Goal: Information Seeking & Learning: Learn about a topic

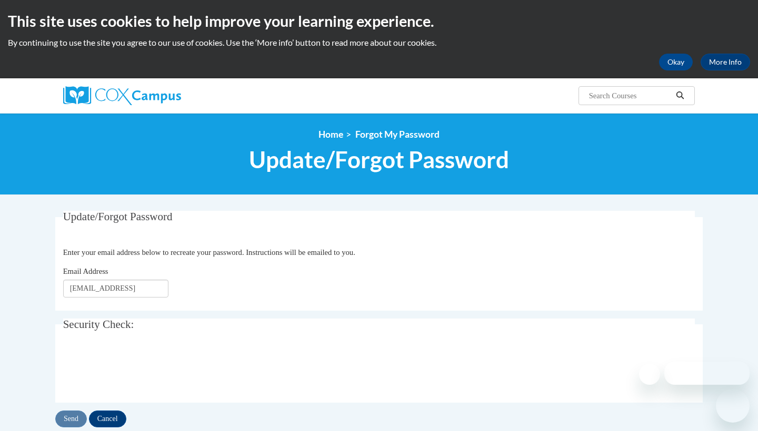
type input "rvlove@kippatl.rog"
click at [76, 416] on input "Send" at bounding box center [71, 419] width 32 height 17
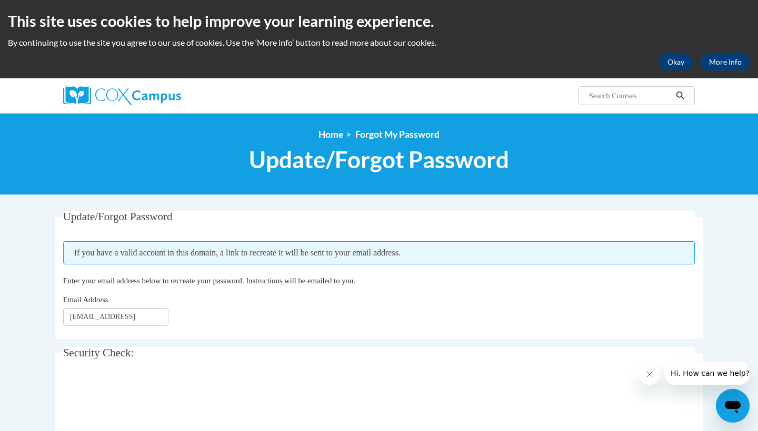
click at [681, 66] on button "Okay" at bounding box center [676, 62] width 34 height 17
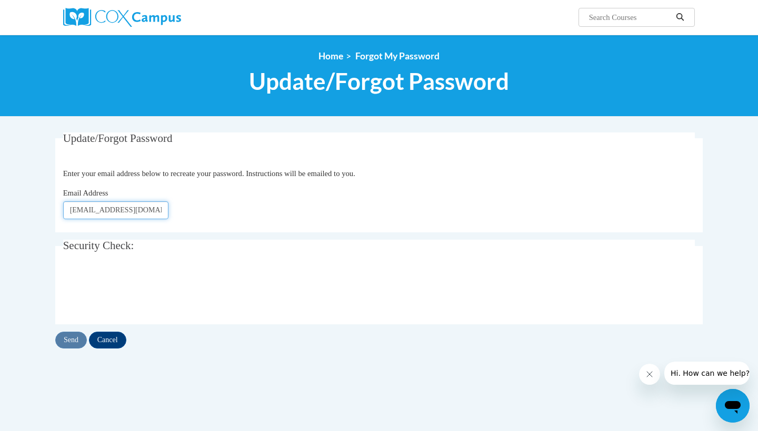
type input "rvlove@kippmetroatlanata.org"
click at [80, 337] on input "Send" at bounding box center [71, 340] width 32 height 17
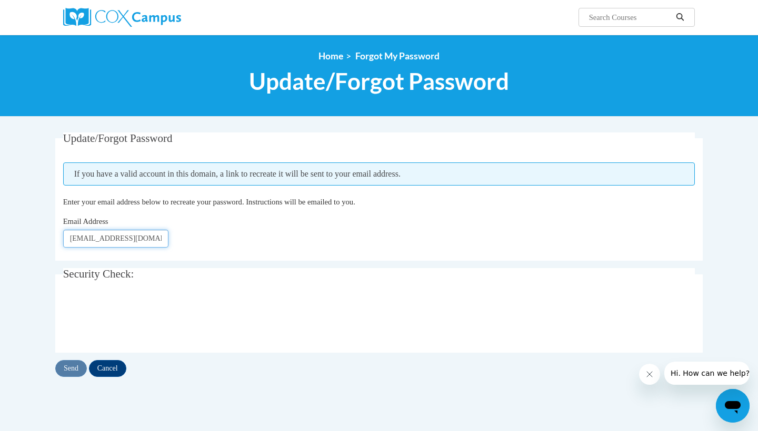
click at [139, 237] on input "[EMAIL_ADDRESS][DOMAIN_NAME]" at bounding box center [115, 239] width 105 height 18
type input "[EMAIL_ADDRESS][DOMAIN_NAME]"
click at [76, 235] on input "rvlove3@kippmetroatlanta.org" at bounding box center [115, 239] width 105 height 18
type input "rlove3@kippmetroatlanta.org"
click at [79, 368] on input "Send" at bounding box center [71, 368] width 32 height 17
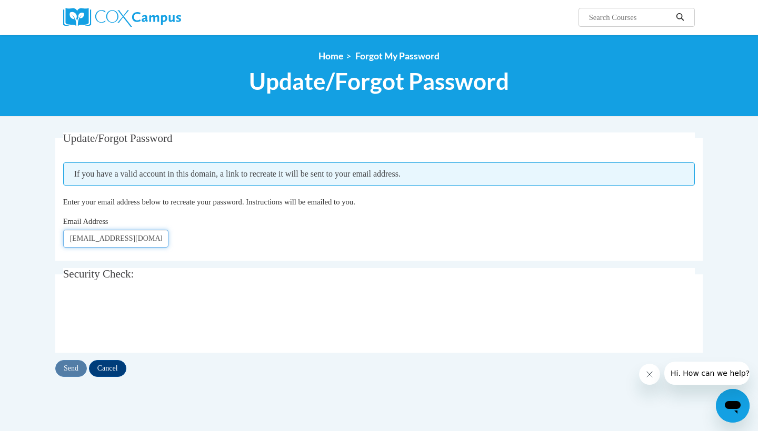
click at [154, 237] on input "[EMAIL_ADDRESS][DOMAIN_NAME]" at bounding box center [115, 239] width 105 height 18
click at [139, 238] on input "rlove3@kippmetroatlanta.org" at bounding box center [115, 239] width 105 height 18
click at [139, 238] on input "[EMAIL_ADDRESS][DOMAIN_NAME]" at bounding box center [115, 239] width 105 height 18
type input "\"
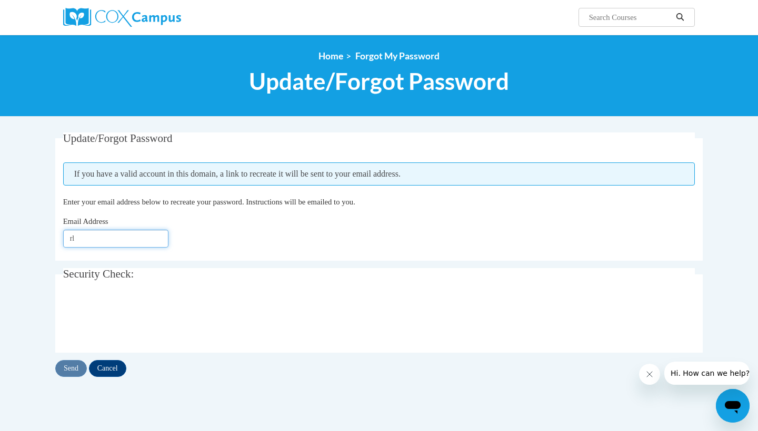
type input "r"
type input "`"
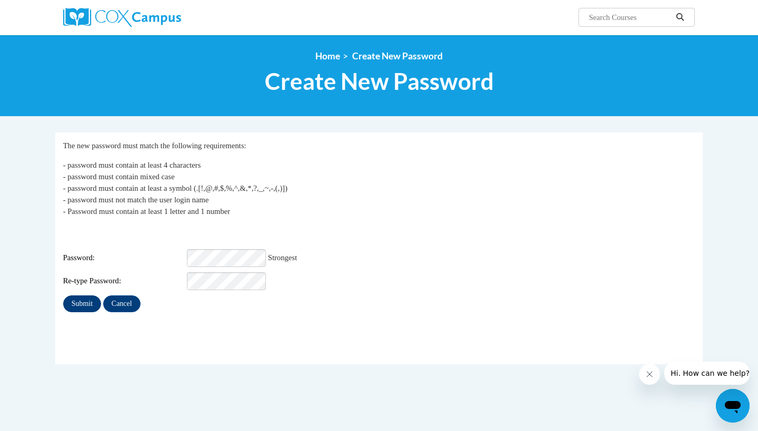
click at [77, 300] on input "Submit" at bounding box center [82, 304] width 38 height 17
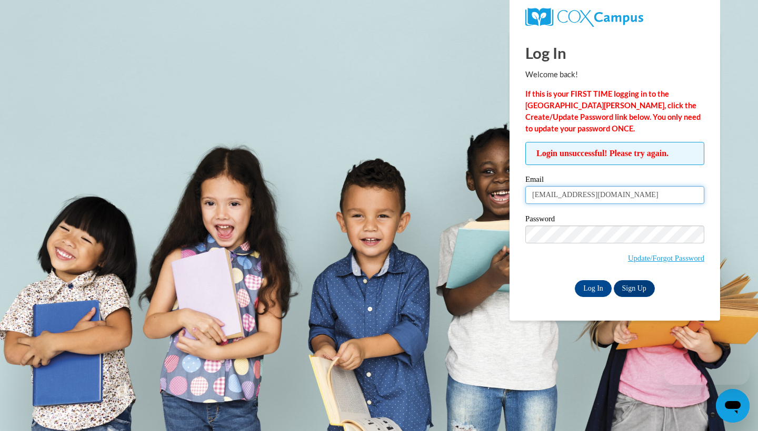
click at [600, 197] on input "[EMAIL_ADDRESS][DOMAIN_NAME]" at bounding box center [614, 195] width 179 height 18
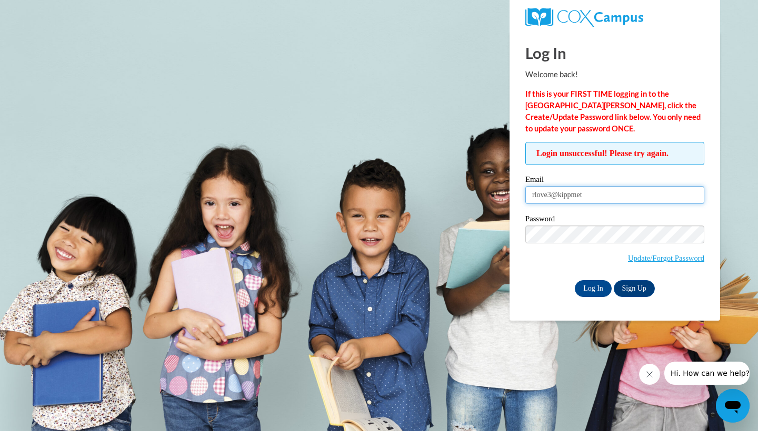
type input "rlove3@kippmetr"
type input "[EMAIL_ADDRESS][DOMAIN_NAME]"
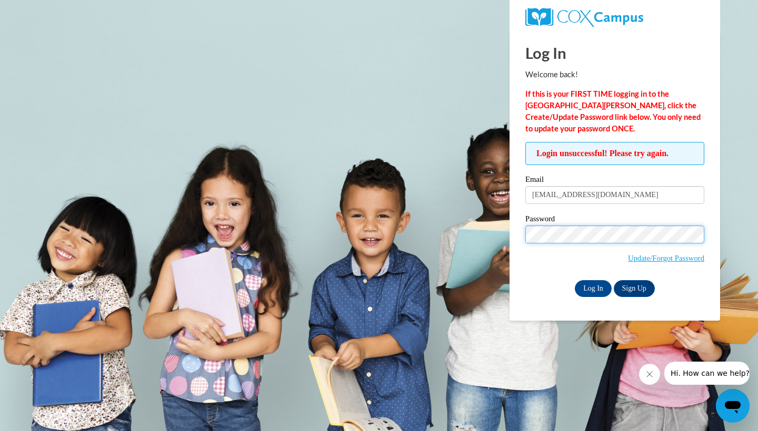
click at [592, 287] on input "Log In" at bounding box center [592, 288] width 37 height 17
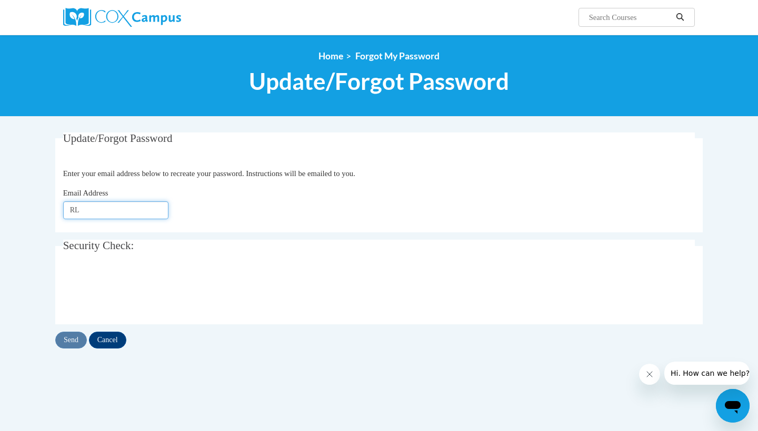
type input "R"
type input "[EMAIL_ADDRESS][DOMAIN_NAME]"
click at [70, 340] on input "Send" at bounding box center [71, 340] width 32 height 17
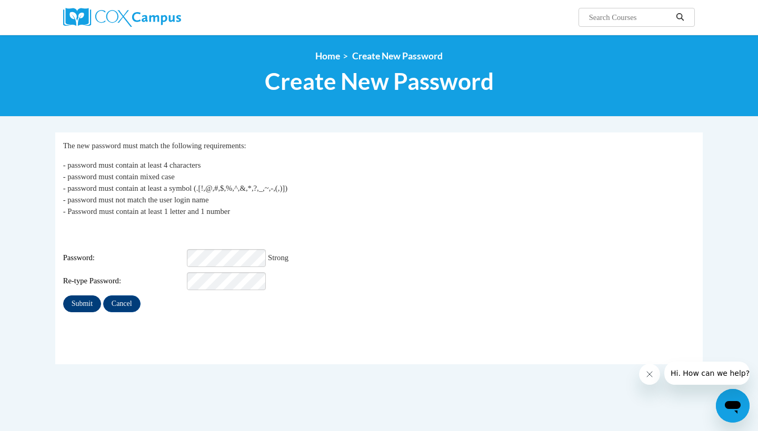
click at [89, 298] on input "Submit" at bounding box center [82, 304] width 38 height 17
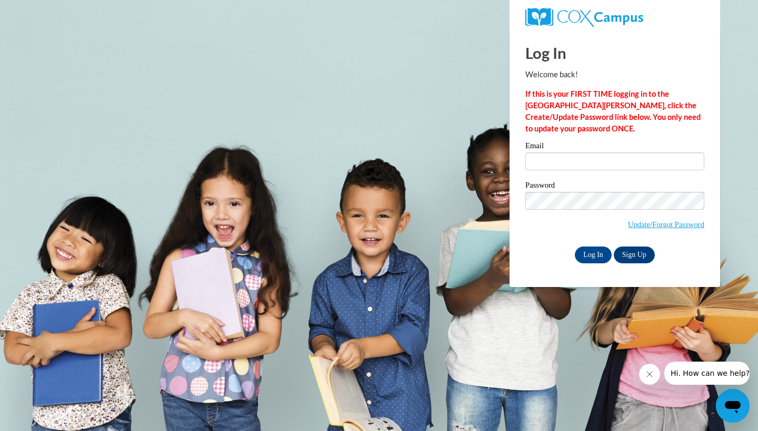
click at [578, 234] on span "Update/Forgot Password" at bounding box center [614, 214] width 179 height 44
click at [563, 163] on input "Email" at bounding box center [614, 162] width 179 height 18
type input "[EMAIL_ADDRESS][DOMAIN_NAME]"
click at [590, 251] on input "Log In" at bounding box center [592, 255] width 37 height 17
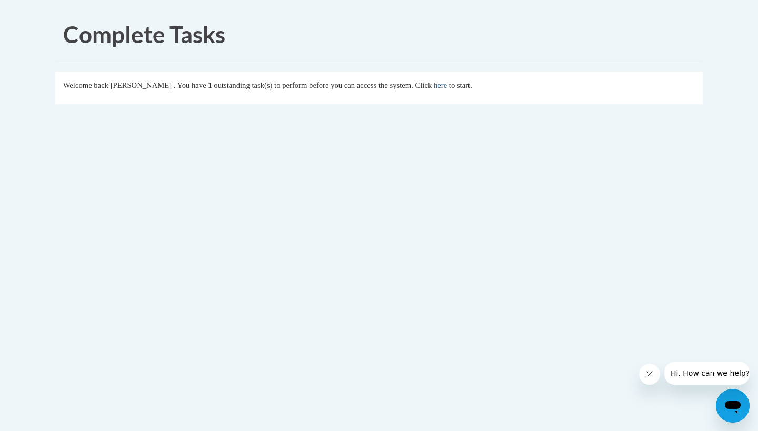
click at [447, 87] on link "here" at bounding box center [439, 85] width 13 height 8
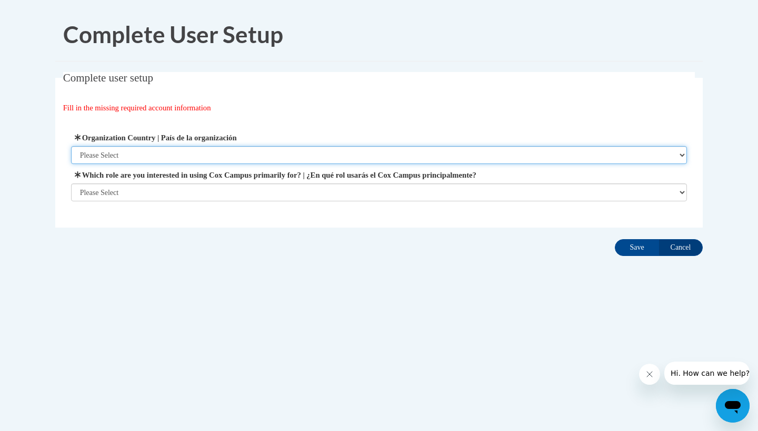
select select "ad49bcad-a171-4b2e-b99c-48b446064914"
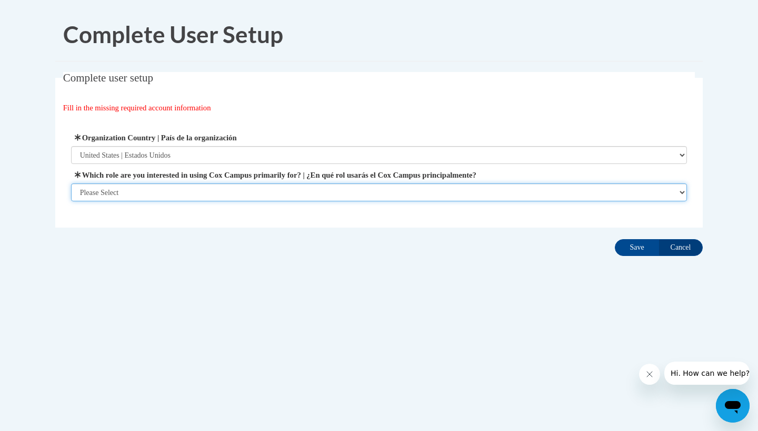
select select "fbf2d438-af2f-41f8-98f1-81c410e29de3"
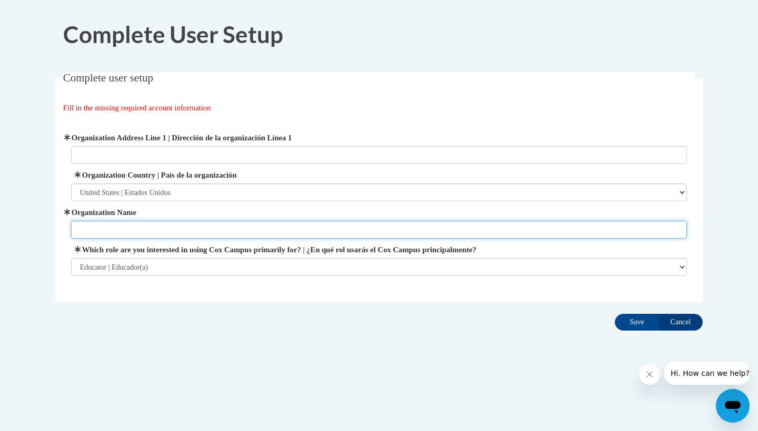
click at [244, 236] on input "Organization Name" at bounding box center [379, 230] width 616 height 18
type input "KIPP Vision Primary School"
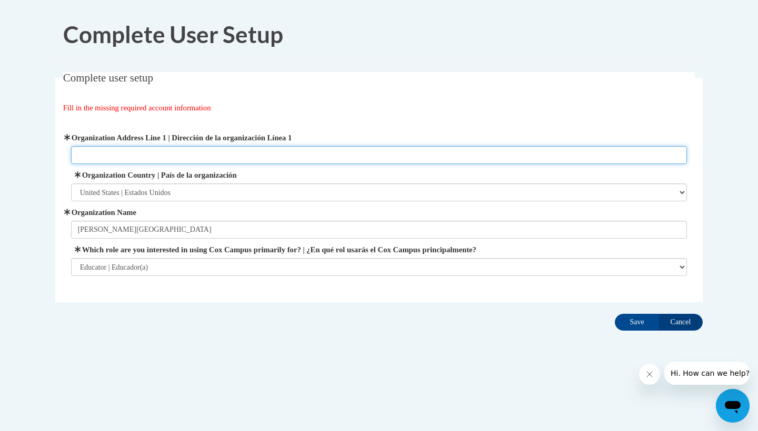
click at [245, 150] on input "Organization Address Line 1 | Dirección de la organización Línea 1" at bounding box center [379, 155] width 616 height 18
type input "660 McWilliams Rd SE, Atlanta, Ga. 303015"
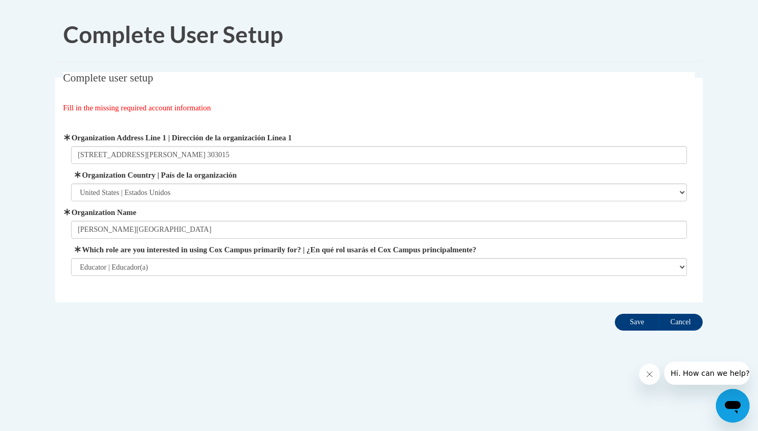
click at [649, 325] on input "Save" at bounding box center [636, 322] width 44 height 17
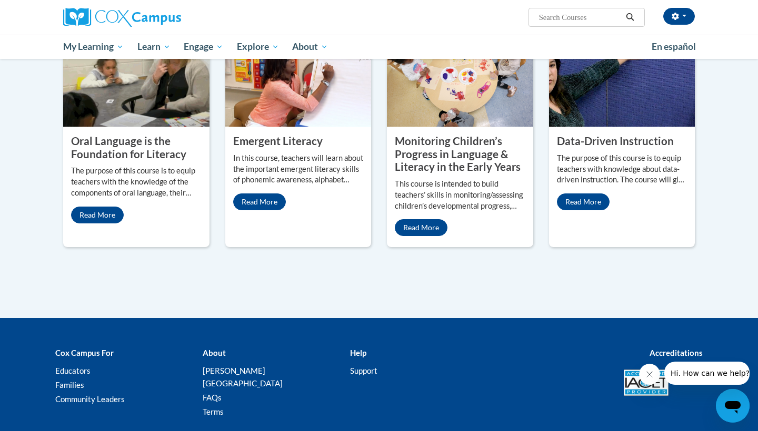
scroll to position [941, 0]
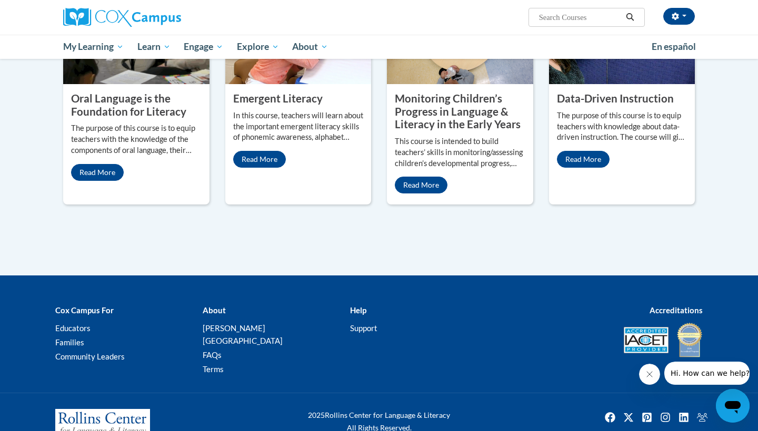
click at [573, 18] on input "Search..." at bounding box center [580, 17] width 84 height 13
type input "flu"
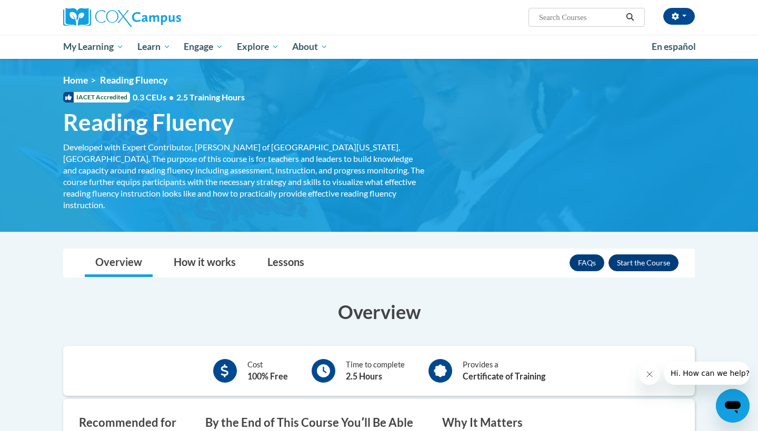
click at [644, 255] on button "Enroll" at bounding box center [643, 263] width 70 height 17
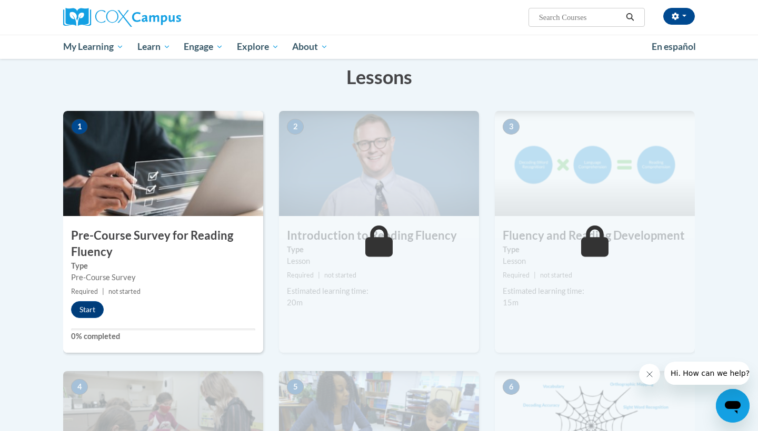
scroll to position [174, 0]
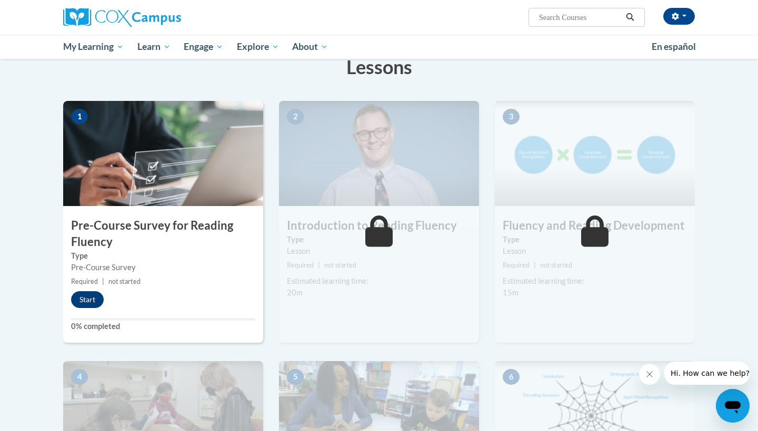
click at [98, 298] on button "Start" at bounding box center [87, 299] width 33 height 17
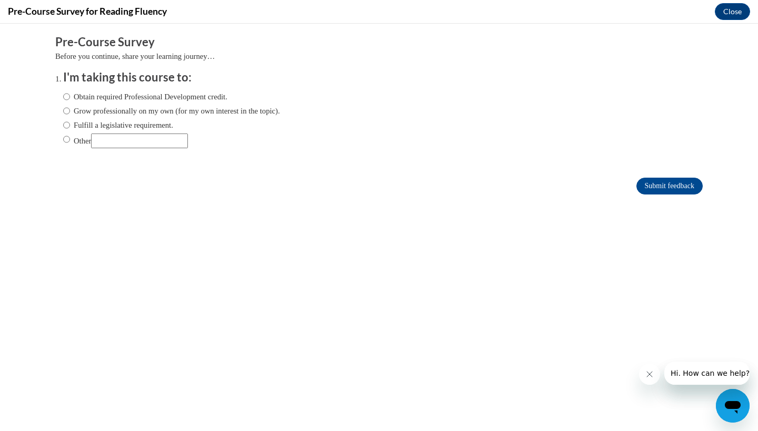
scroll to position [0, 0]
click at [117, 96] on label "Obtain required Professional Development credit." at bounding box center [145, 97] width 164 height 12
click at [70, 96] on input "Obtain required Professional Development credit." at bounding box center [66, 97] width 7 height 12
radio input "true"
click at [639, 181] on input "Submit feedback" at bounding box center [669, 186] width 66 height 17
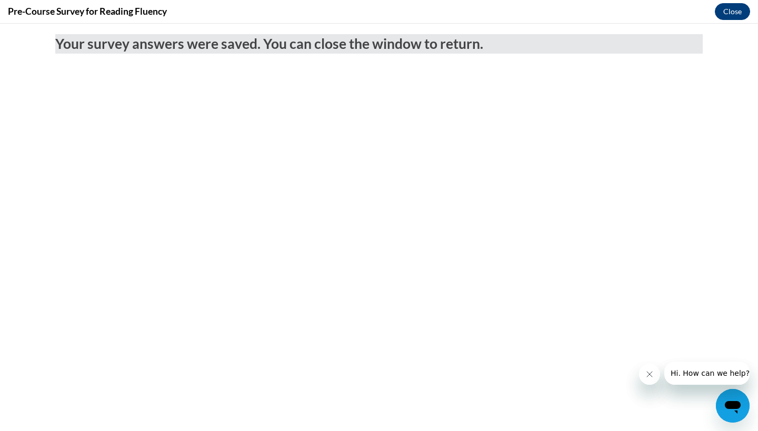
click at [738, 16] on button "Close" at bounding box center [731, 11] width 35 height 17
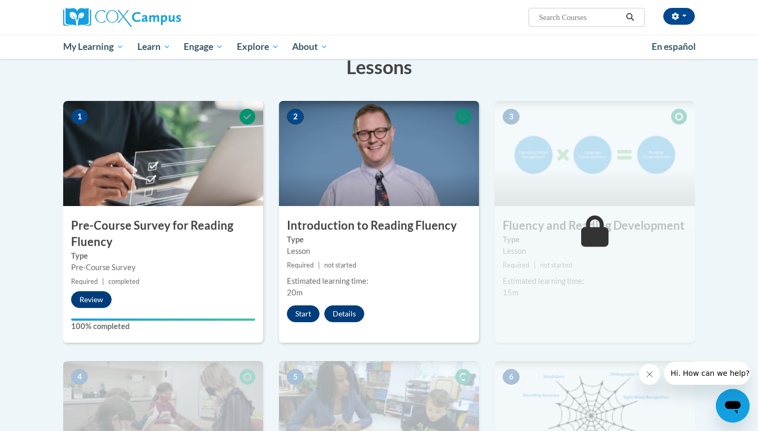
click at [302, 310] on button "Start" at bounding box center [303, 314] width 33 height 17
